Goal: Information Seeking & Learning: Learn about a topic

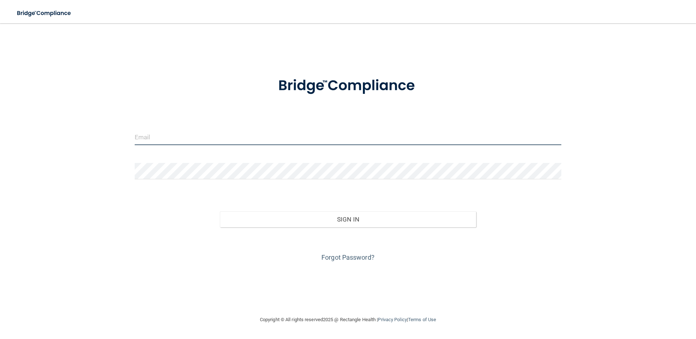
click at [226, 140] on input "email" at bounding box center [348, 137] width 427 height 16
type input "[PERSON_NAME][EMAIL_ADDRESS][DOMAIN_NAME]"
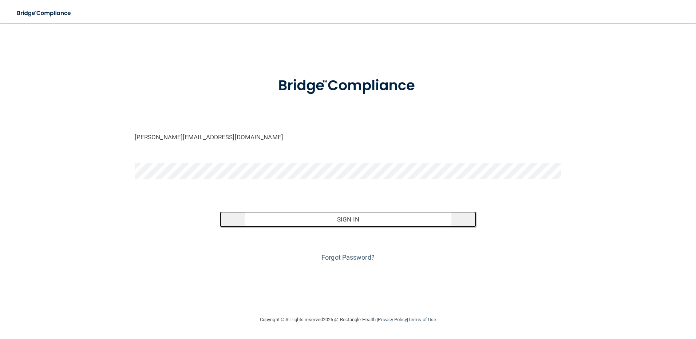
click at [354, 216] on button "Sign In" at bounding box center [348, 219] width 256 height 16
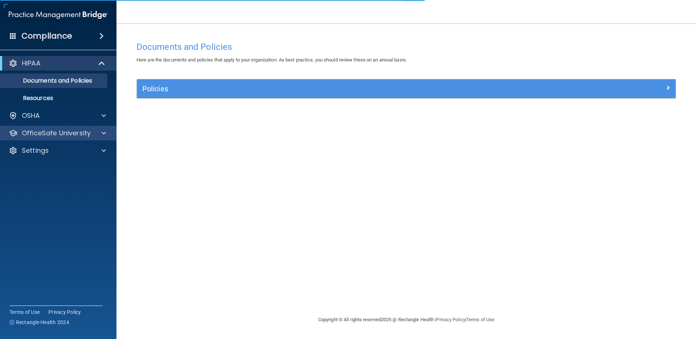
click at [57, 138] on div "OfficeSafe University" at bounding box center [58, 133] width 117 height 15
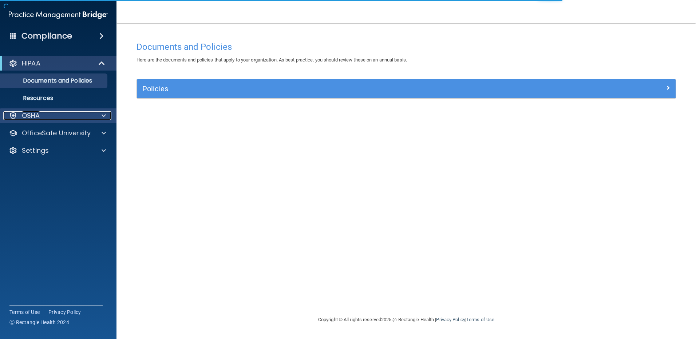
click at [77, 116] on div "OSHA" at bounding box center [48, 115] width 90 height 9
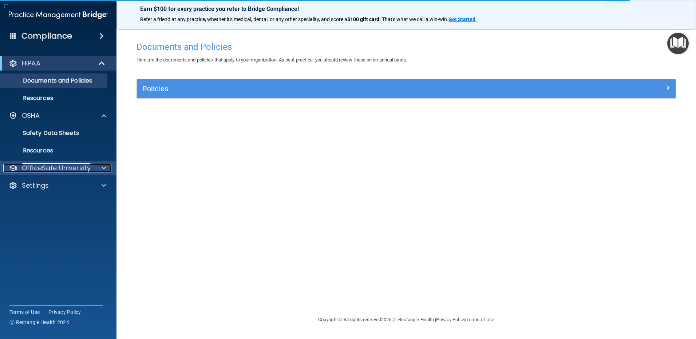
click at [50, 169] on p "OfficeSafe University" at bounding box center [56, 168] width 69 height 9
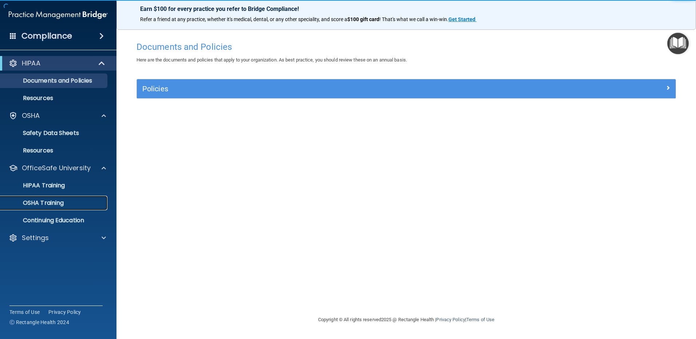
click at [60, 205] on p "OSHA Training" at bounding box center [34, 202] width 59 height 7
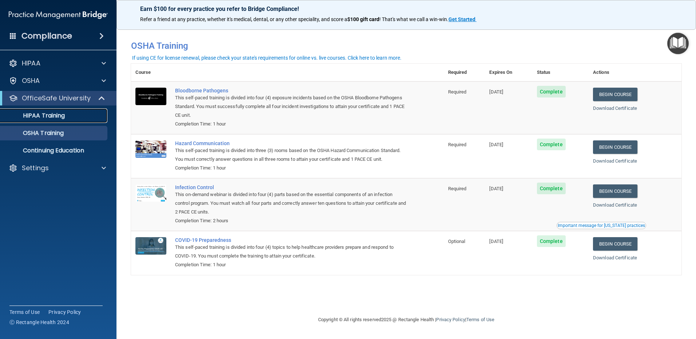
click at [35, 116] on p "HIPAA Training" at bounding box center [35, 115] width 60 height 7
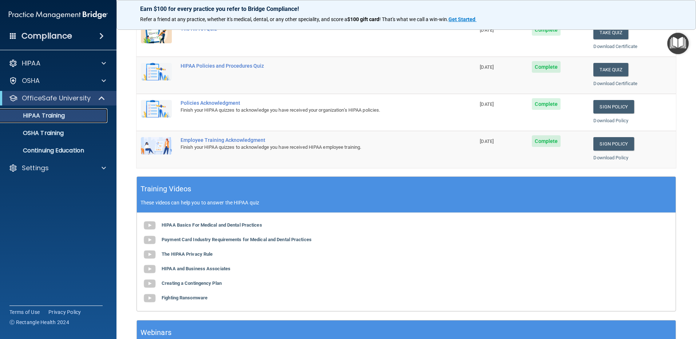
scroll to position [209, 0]
